Goal: Book appointment/travel/reservation

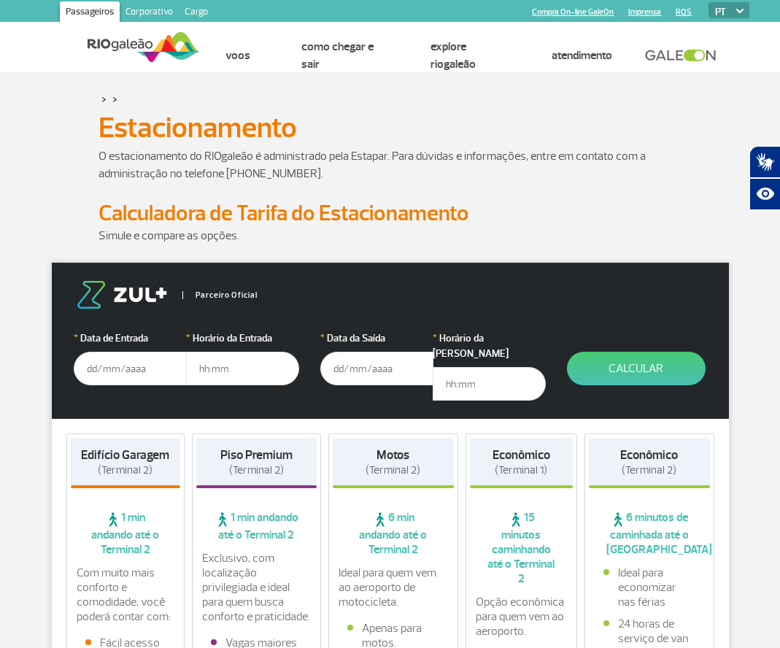
click at [154, 361] on input "text" at bounding box center [130, 369] width 113 height 34
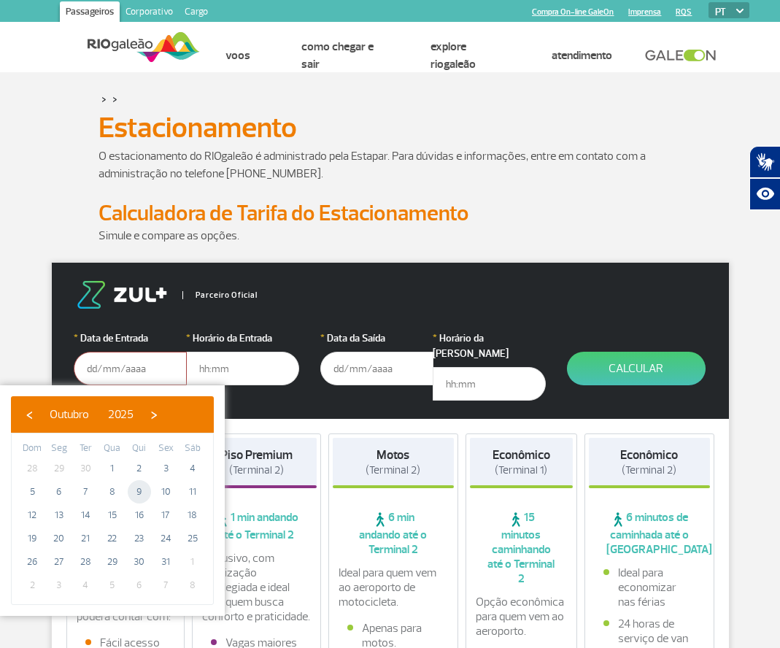
click at [136, 481] on span "9" at bounding box center [139, 491] width 23 height 23
type input "[DATE]"
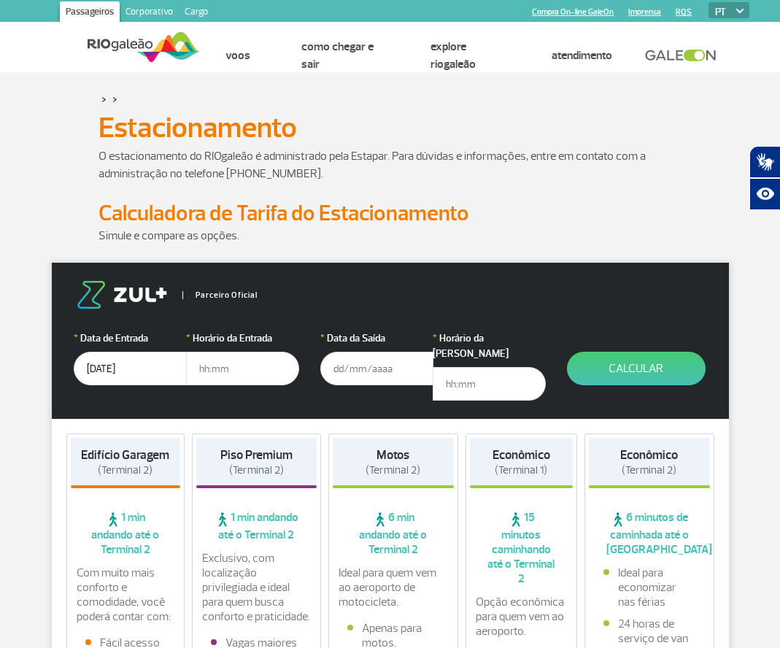
click at [227, 369] on input "text" at bounding box center [242, 369] width 113 height 34
type input "13:00"
click at [344, 374] on input "text" at bounding box center [376, 369] width 113 height 34
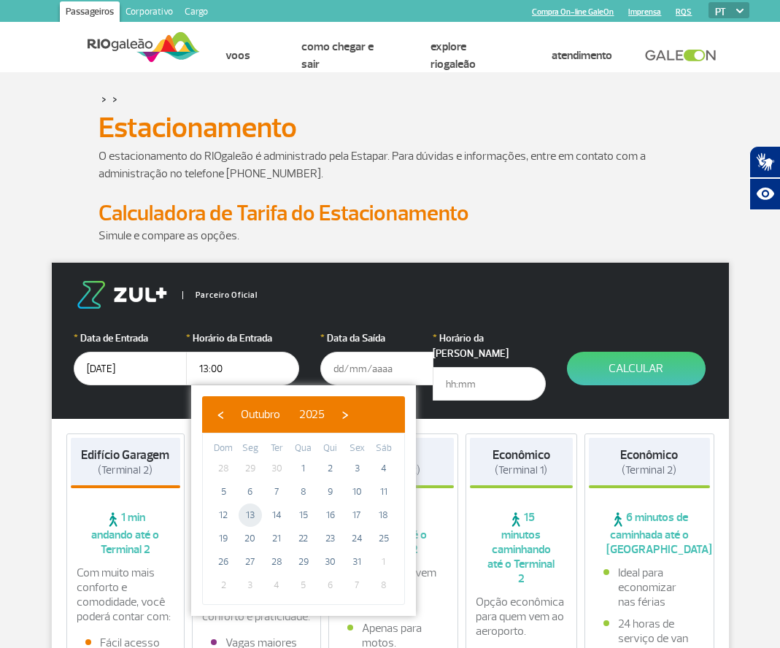
click at [248, 512] on span "13" at bounding box center [250, 514] width 23 height 23
type input "[DATE]"
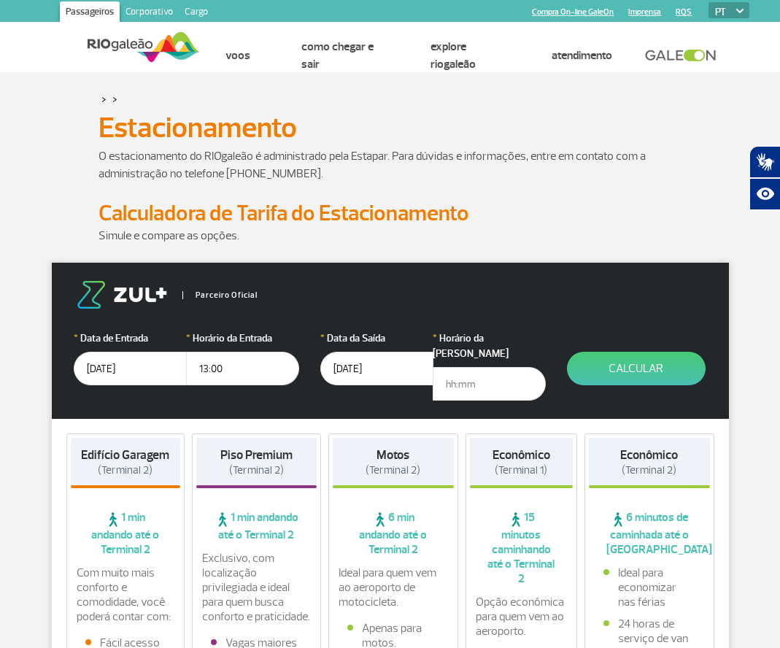
click at [451, 369] on input "text" at bounding box center [489, 384] width 113 height 34
type input "10:00"
click at [582, 372] on button "Calcular" at bounding box center [636, 369] width 139 height 34
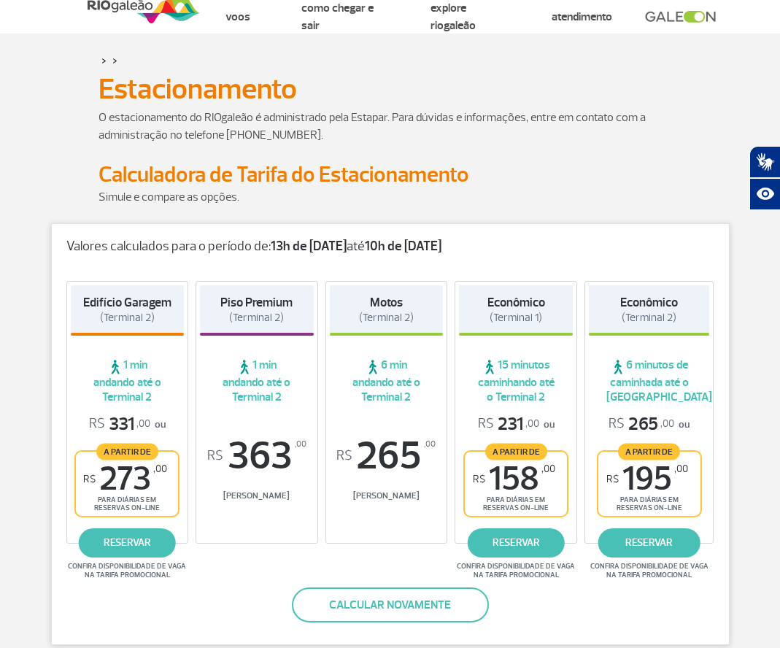
scroll to position [73, 0]
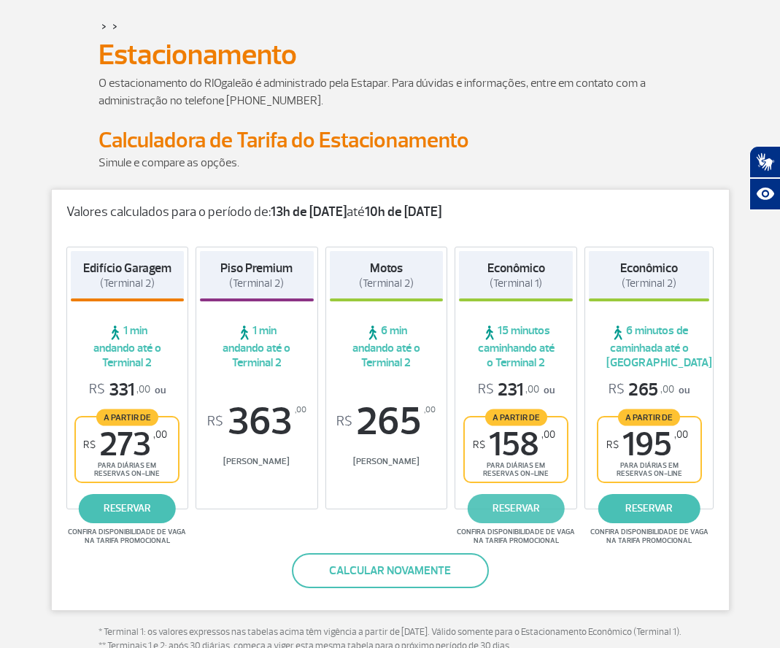
click at [514, 509] on link "reservar" at bounding box center [516, 508] width 96 height 29
click at [537, 509] on link "reservar" at bounding box center [516, 508] width 96 height 29
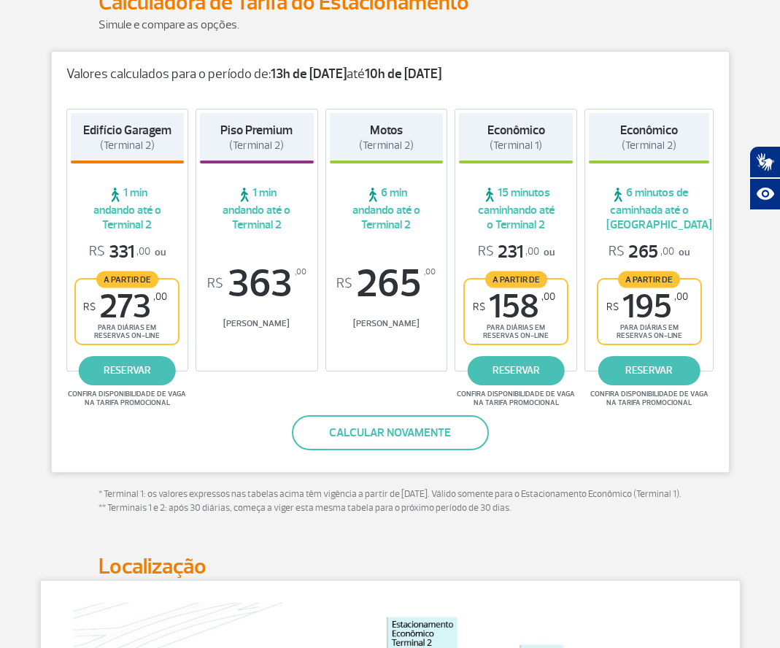
scroll to position [219, 0]
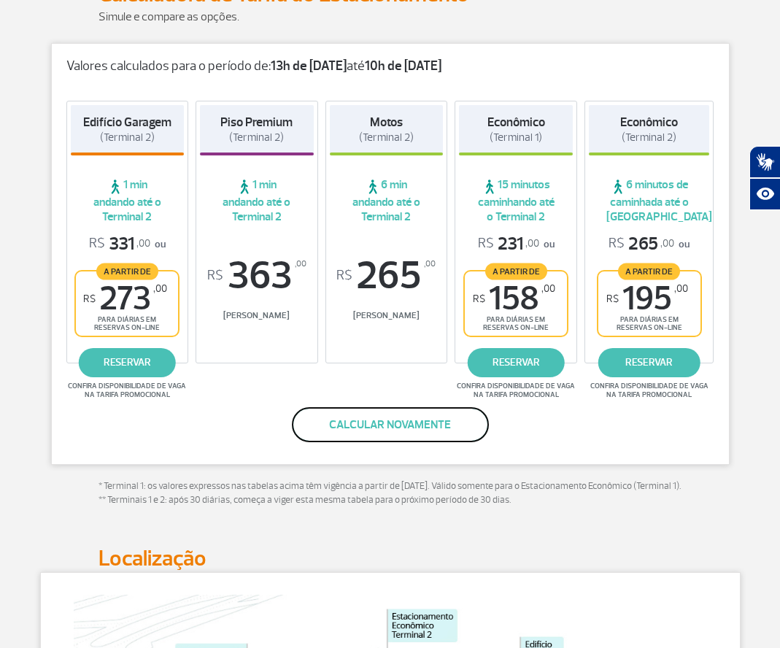
click at [342, 429] on button "Calcular novamente" at bounding box center [390, 424] width 197 height 35
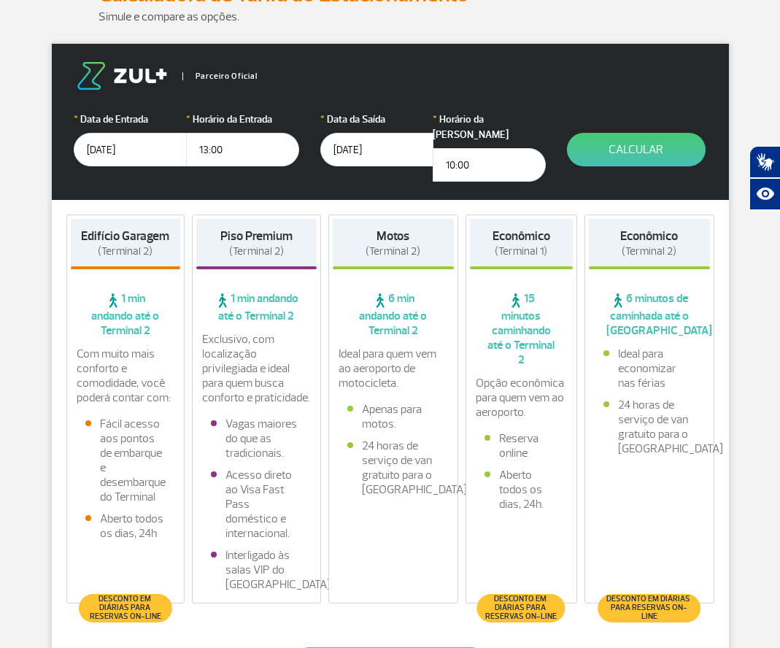
click at [221, 154] on input "13:00" at bounding box center [242, 150] width 113 height 34
type input "12:00"
click at [457, 154] on input "10:00" at bounding box center [489, 165] width 113 height 34
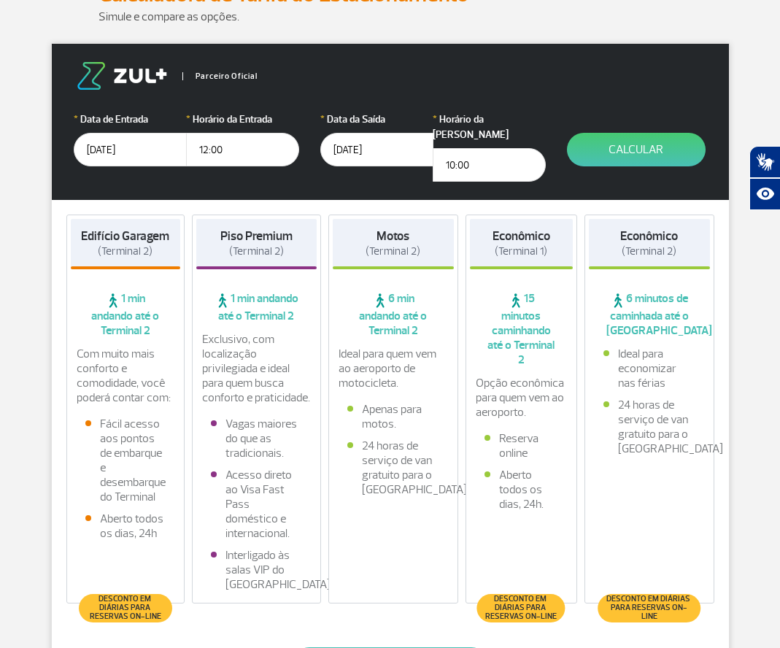
click at [457, 154] on input "10:00" at bounding box center [489, 165] width 113 height 34
type input "12:00"
click at [603, 136] on button "Calcular" at bounding box center [636, 150] width 139 height 34
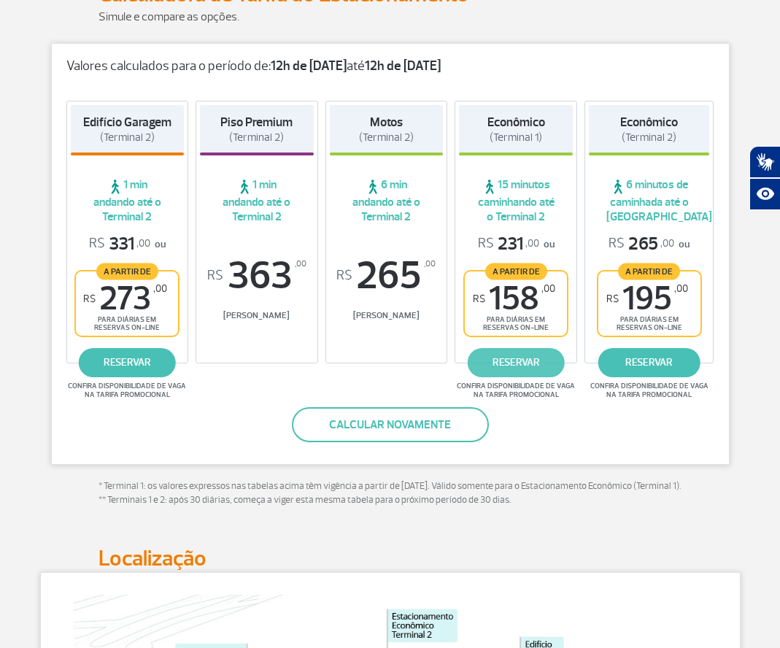
click at [528, 376] on link "reservar" at bounding box center [516, 362] width 96 height 29
